Goal: Check status: Check status

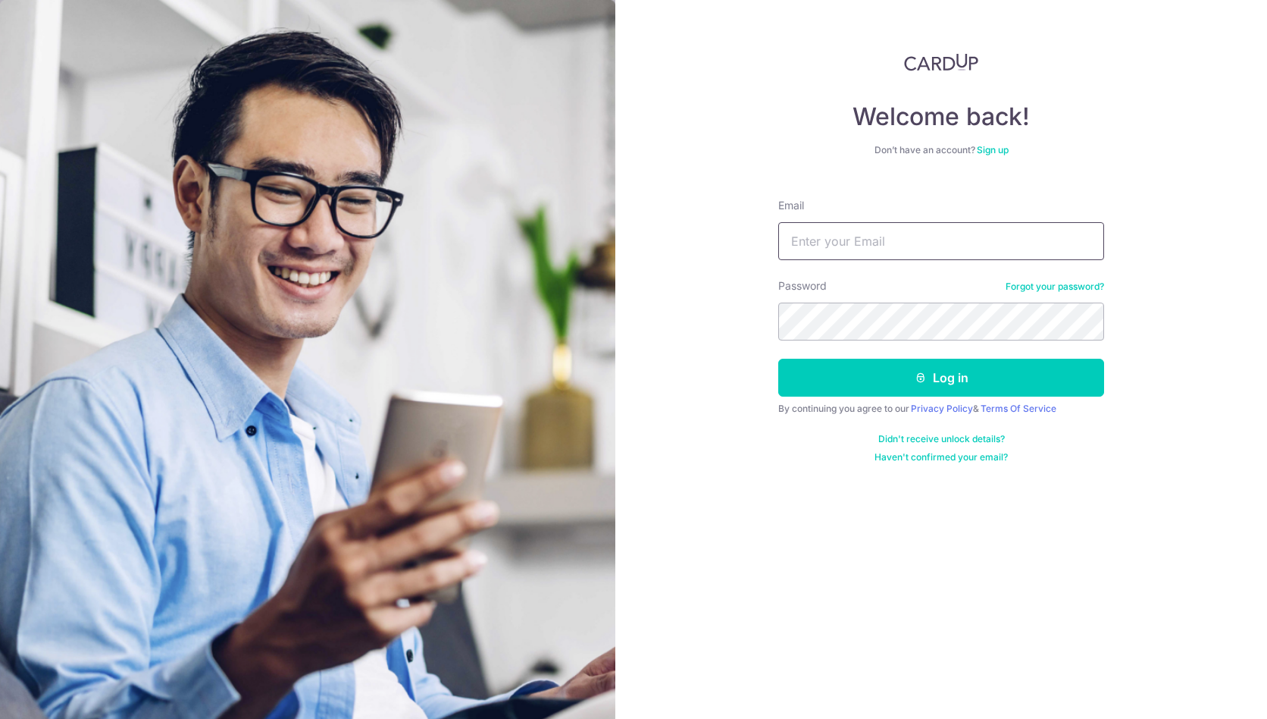
click at [941, 237] on input "Email" at bounding box center [942, 241] width 326 height 38
type input "darylho@gmail.com"
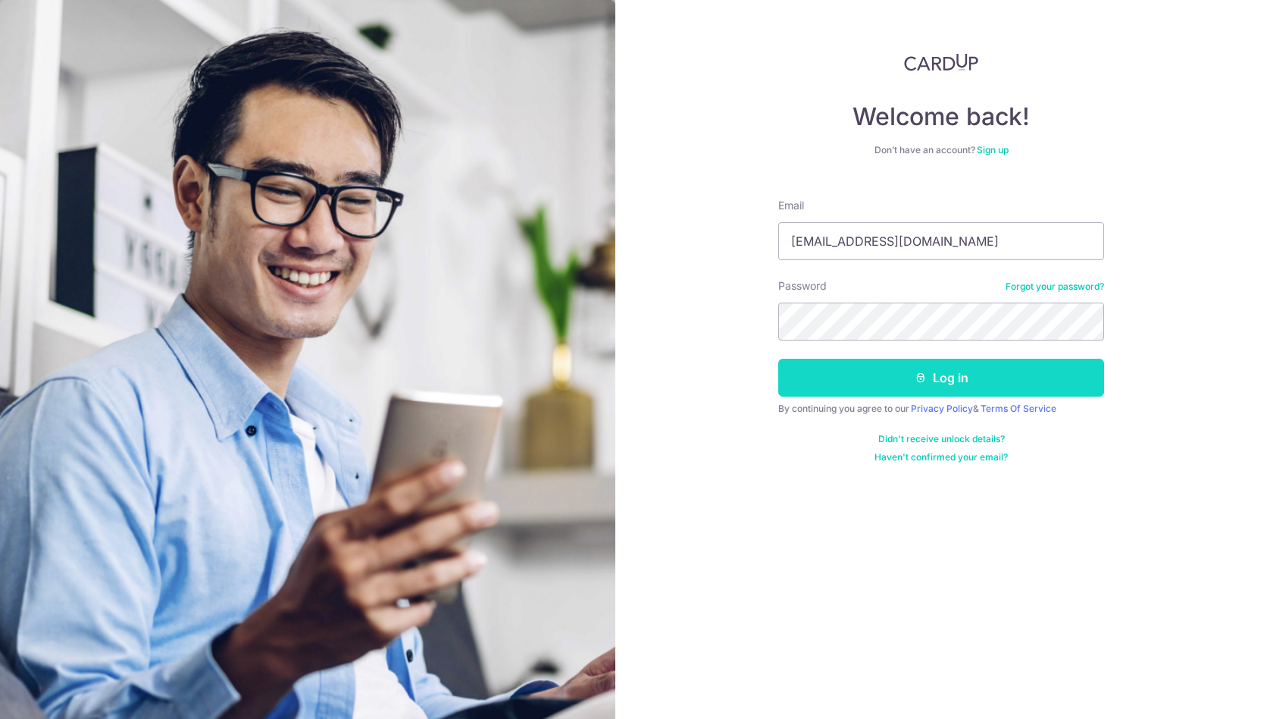
click at [929, 374] on button "Log in" at bounding box center [942, 378] width 326 height 38
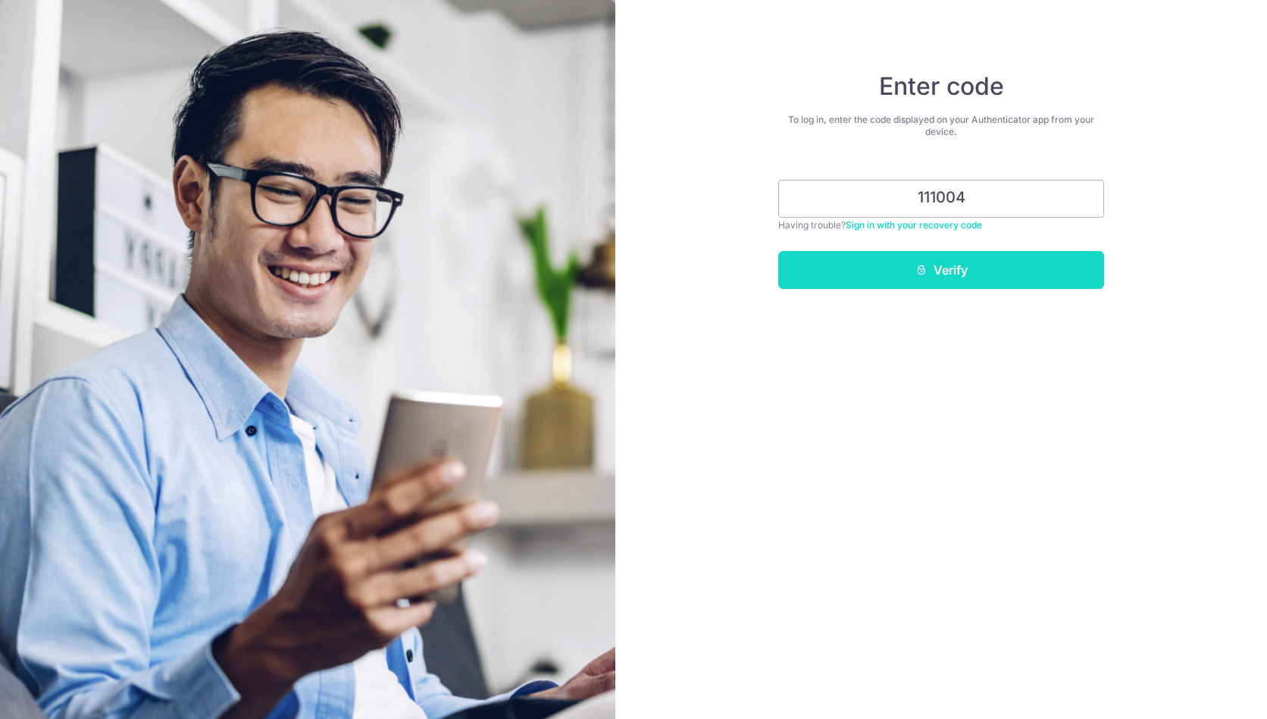
type input "111004"
click at [923, 272] on icon "submit" at bounding box center [922, 270] width 12 height 12
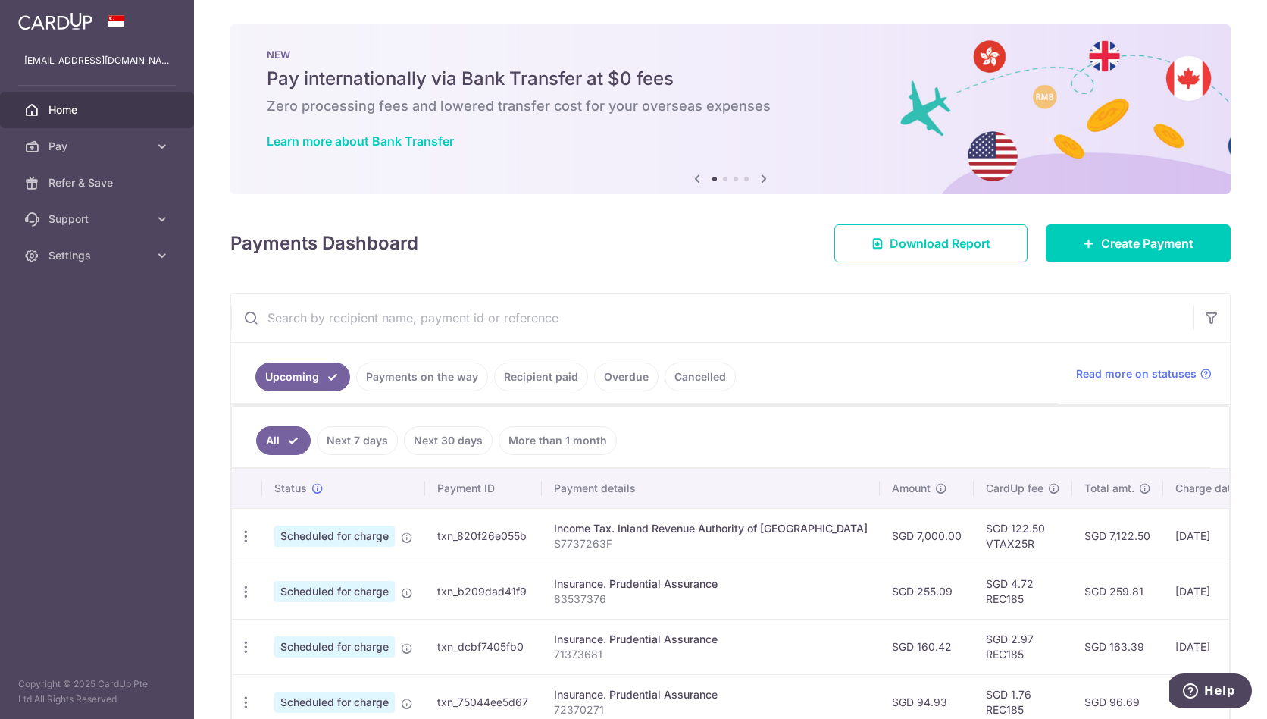
click at [456, 374] on link "Payments on the way" at bounding box center [422, 376] width 132 height 29
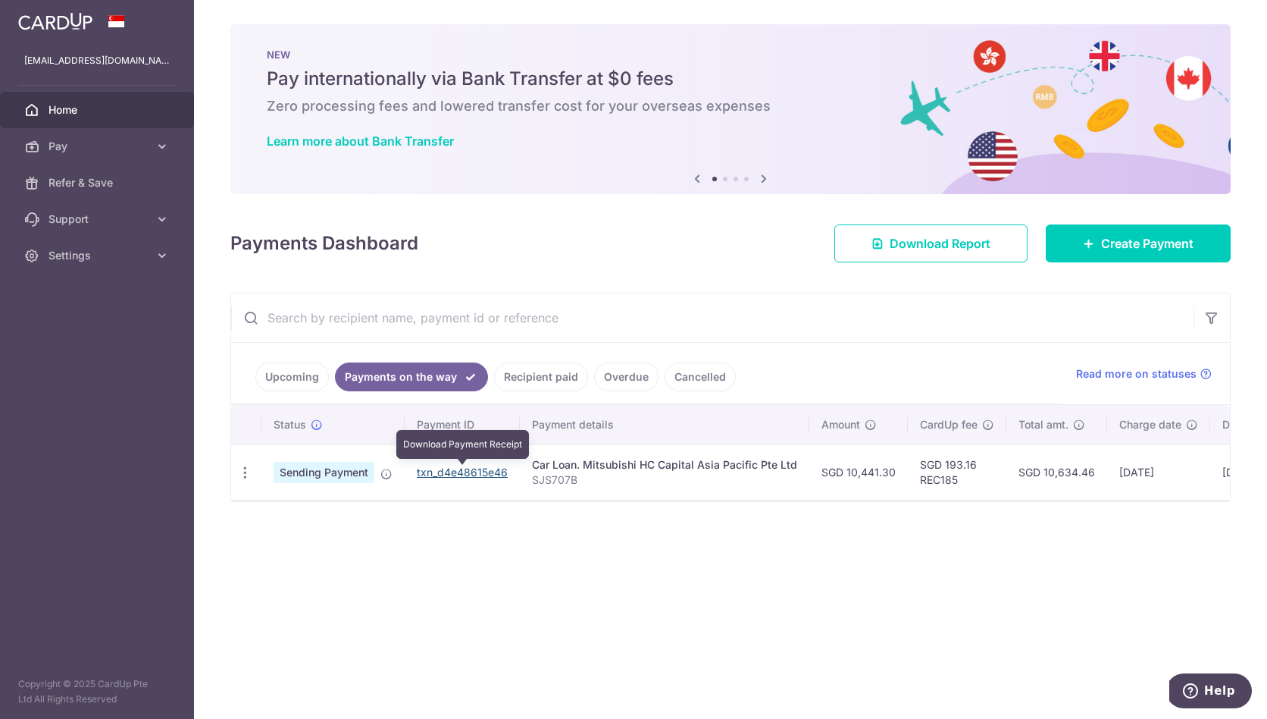
click at [480, 471] on link "txn_d4e48615e46" at bounding box center [462, 471] width 91 height 13
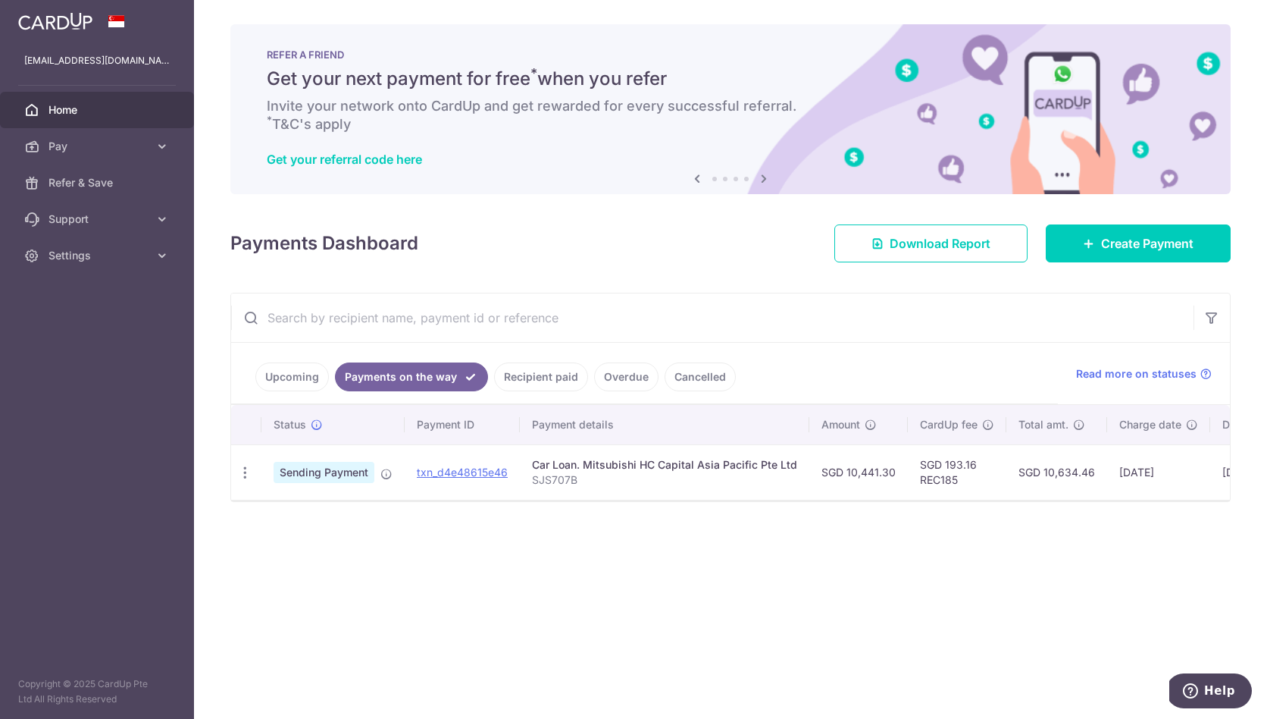
click at [544, 372] on link "Recipient paid" at bounding box center [541, 376] width 94 height 29
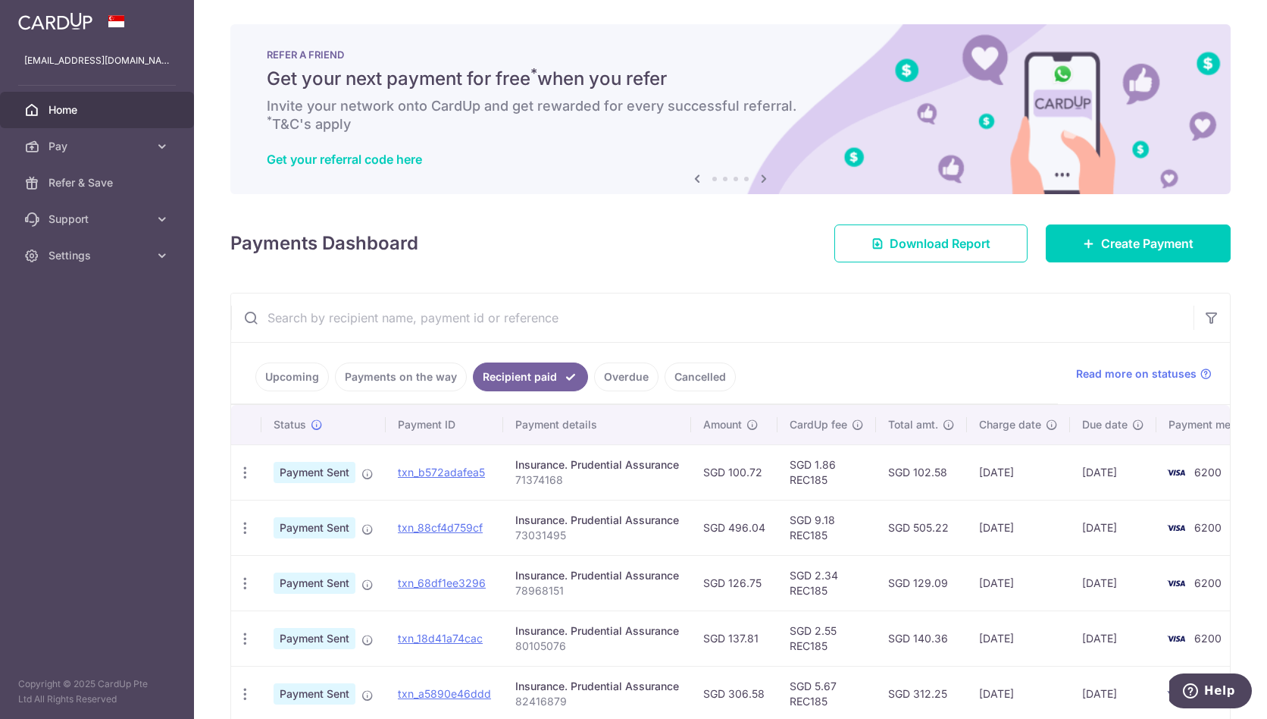
click at [643, 377] on link "Overdue" at bounding box center [626, 376] width 64 height 29
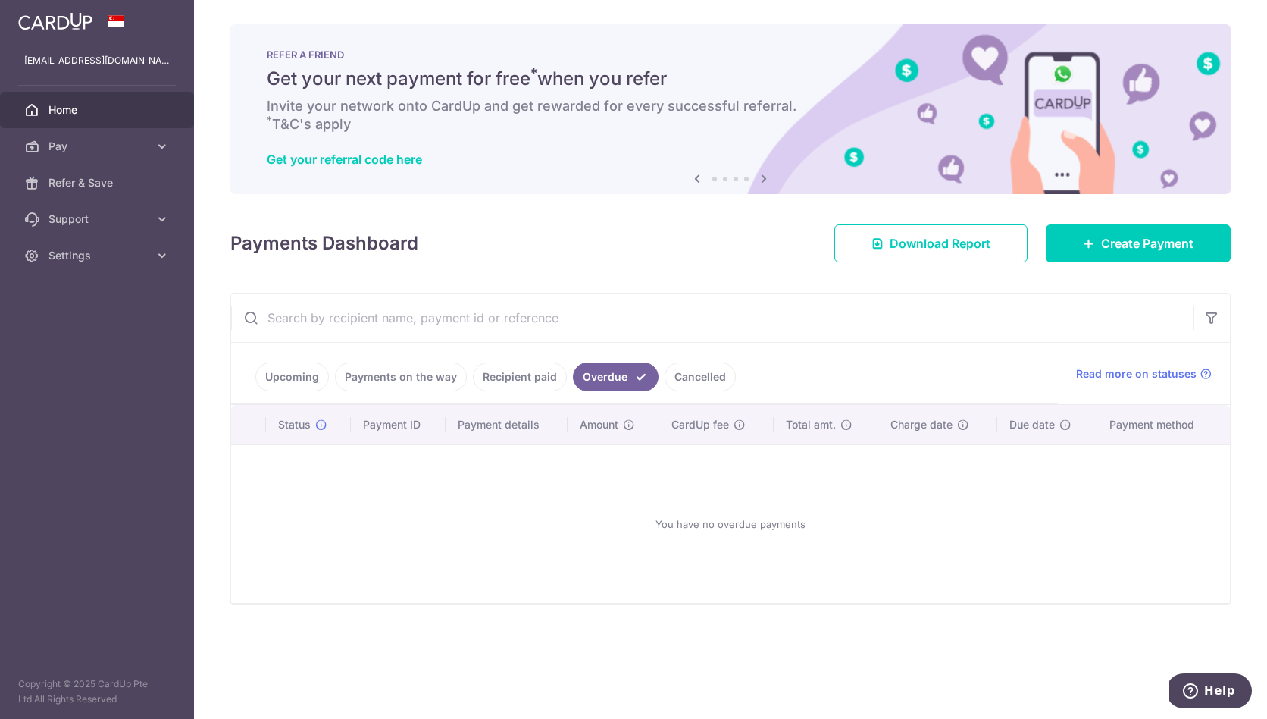
click at [703, 379] on link "Cancelled" at bounding box center [700, 376] width 71 height 29
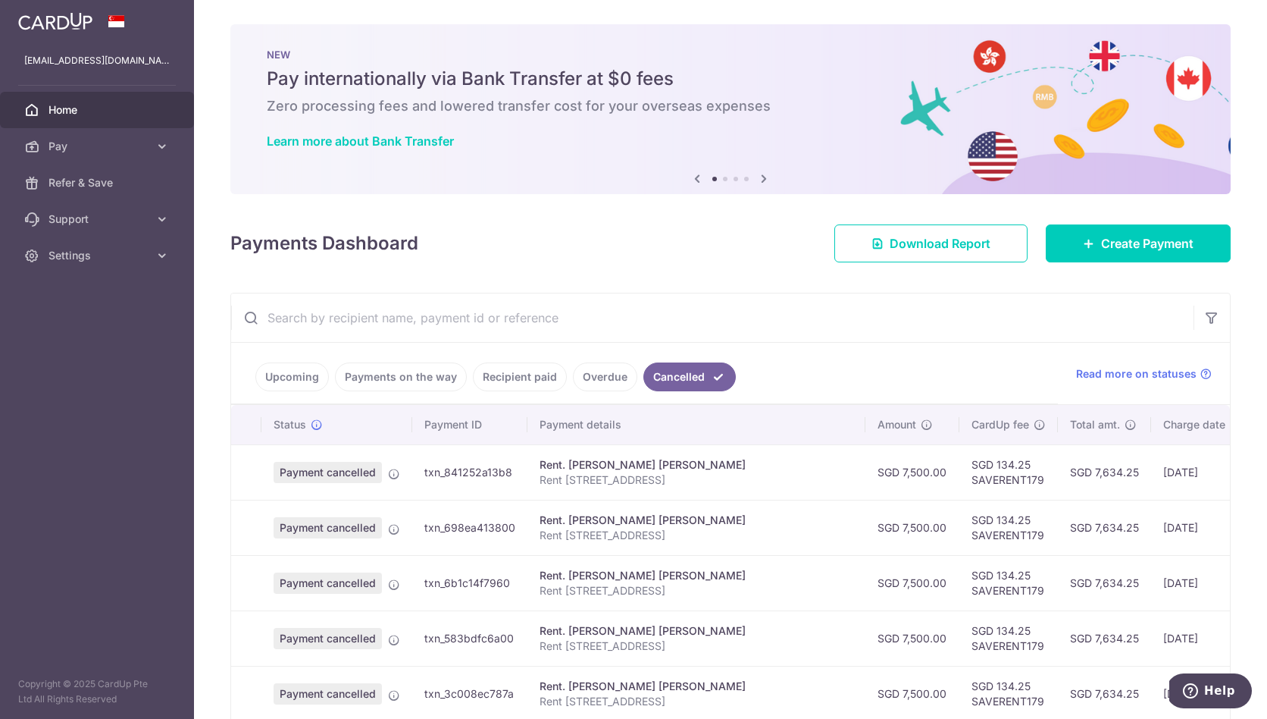
click at [294, 371] on link "Upcoming" at bounding box center [292, 376] width 74 height 29
